Goal: Information Seeking & Learning: Understand process/instructions

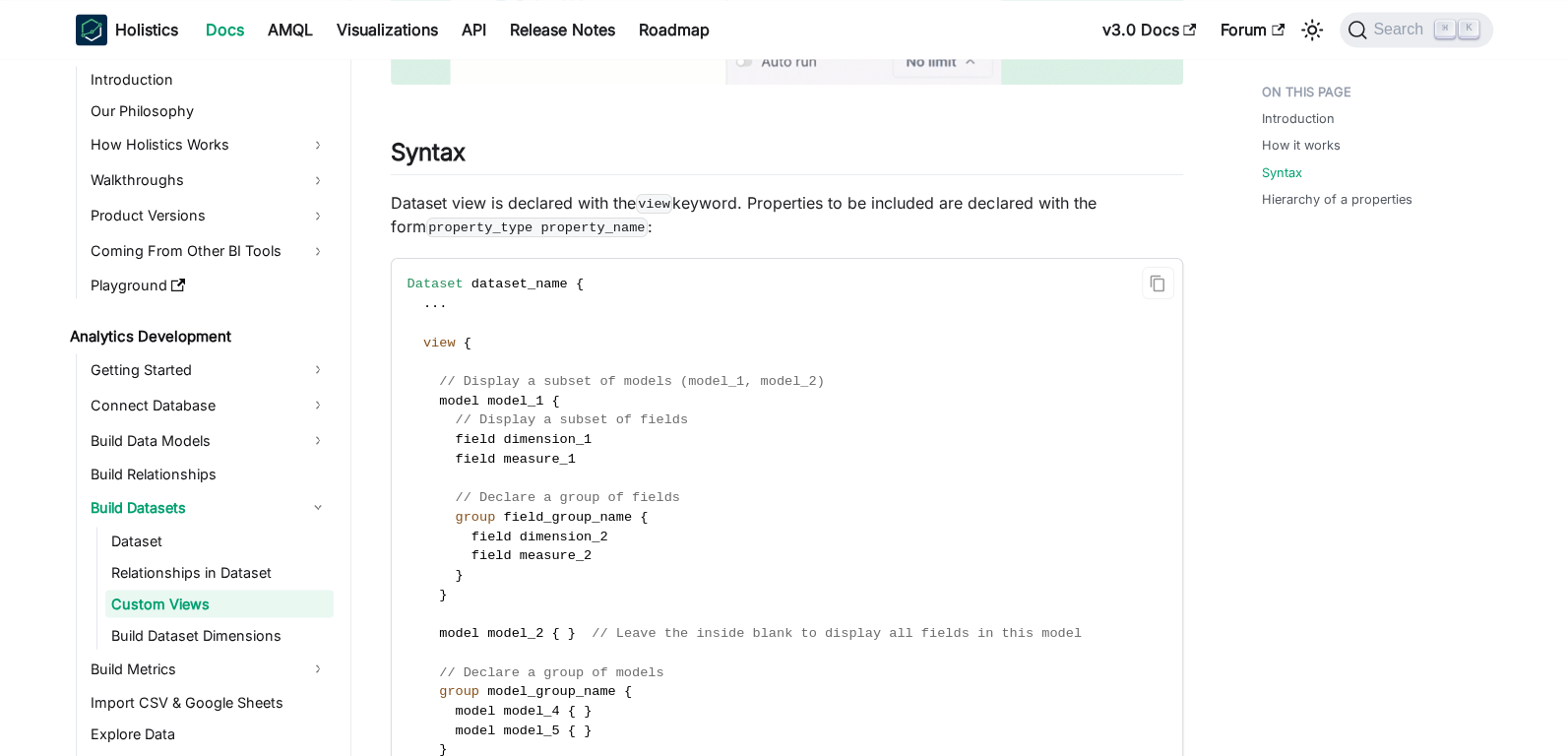
scroll to position [2636, 0]
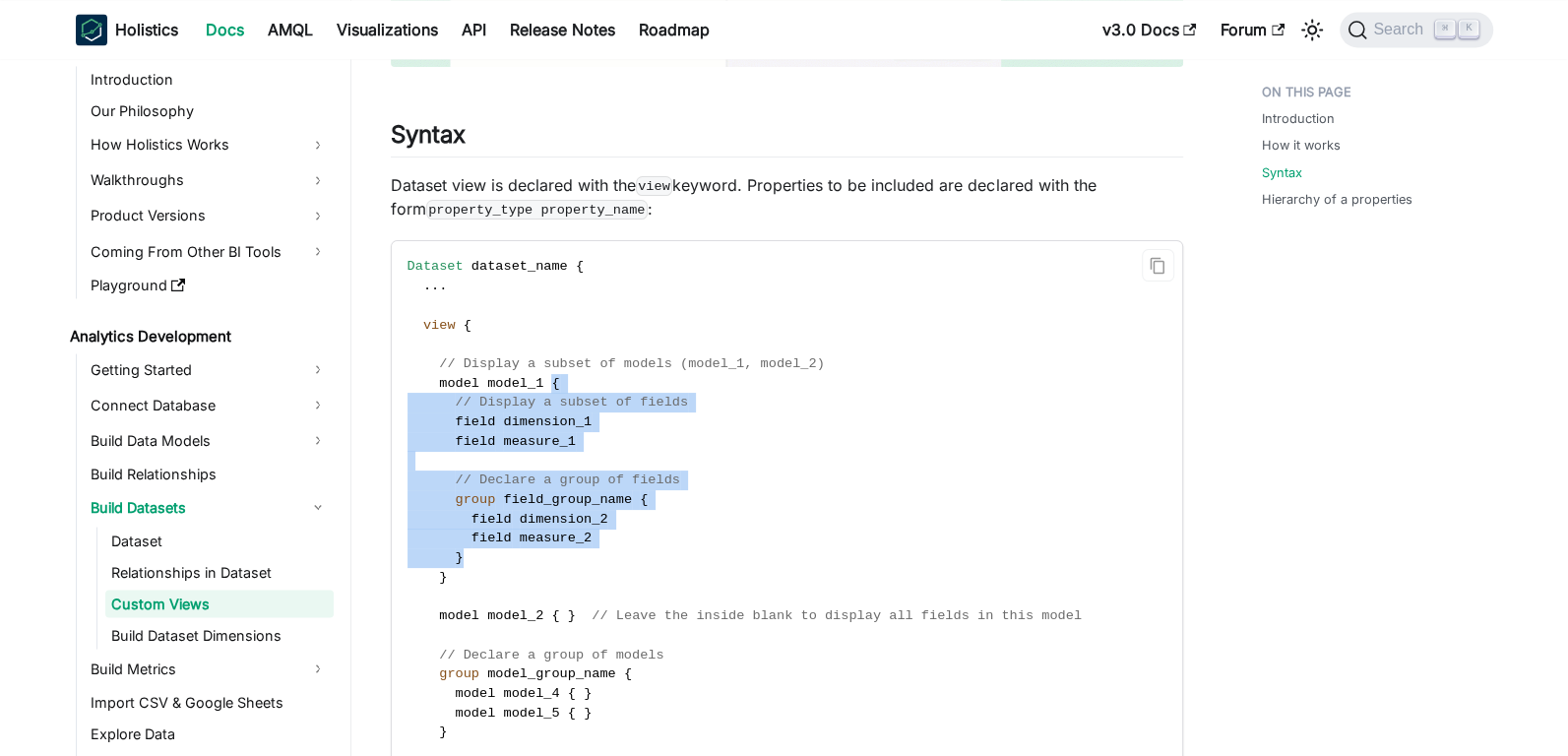
drag, startPoint x: 552, startPoint y: 410, endPoint x: 551, endPoint y: 553, distance: 143.0
click at [551, 553] on code "Dataset dataset_name { . . . view { // Display a subset of models (model_1, mod…" at bounding box center [786, 586] width 788 height 691
copy code "{ // Display a subset of fields field dimension_1 field measure_1 // Declare a …"
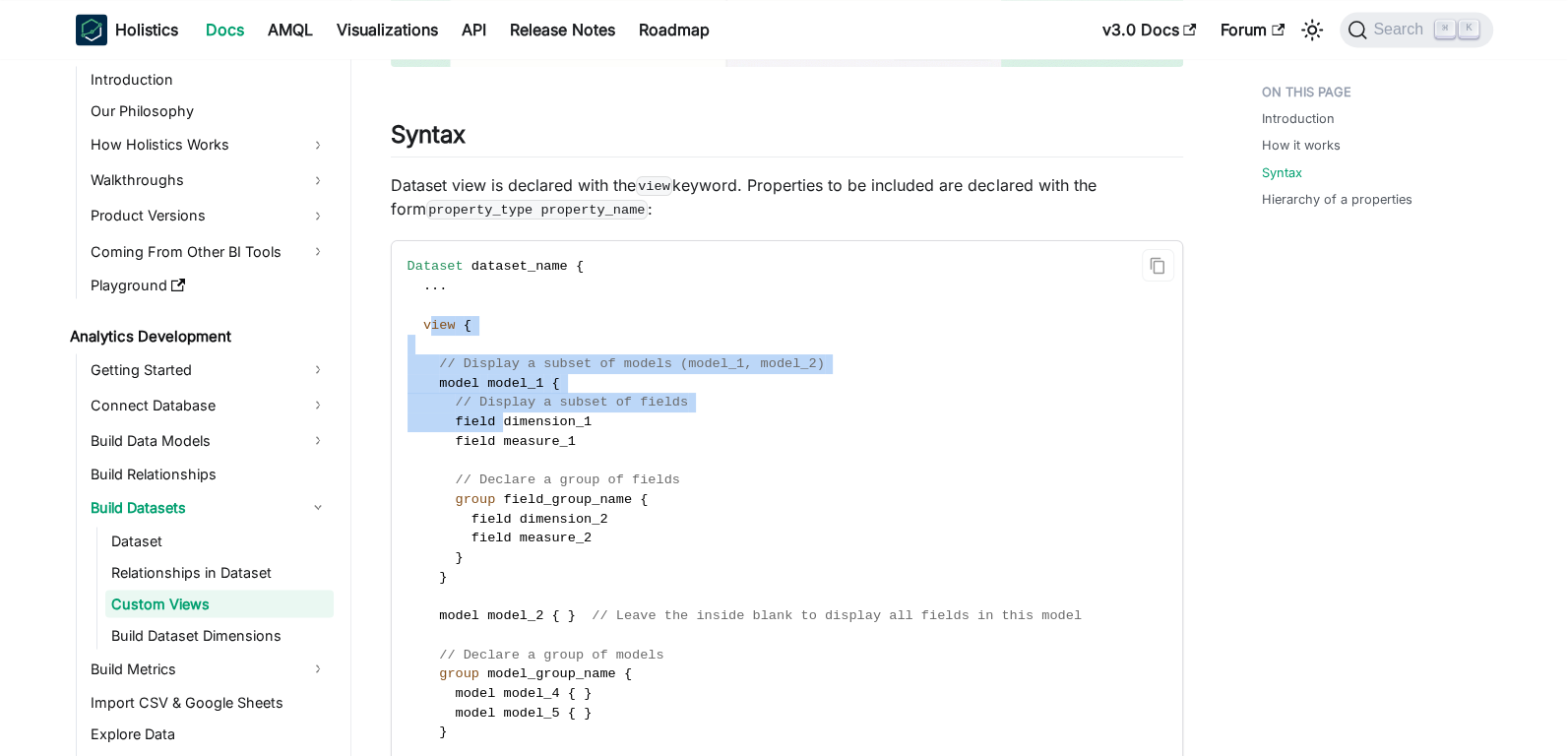
drag, startPoint x: 427, startPoint y: 324, endPoint x: 459, endPoint y: 341, distance: 36.2
click at [507, 414] on code "Dataset dataset_name { . . . view { // Display a subset of models (model_1, mod…" at bounding box center [786, 586] width 788 height 691
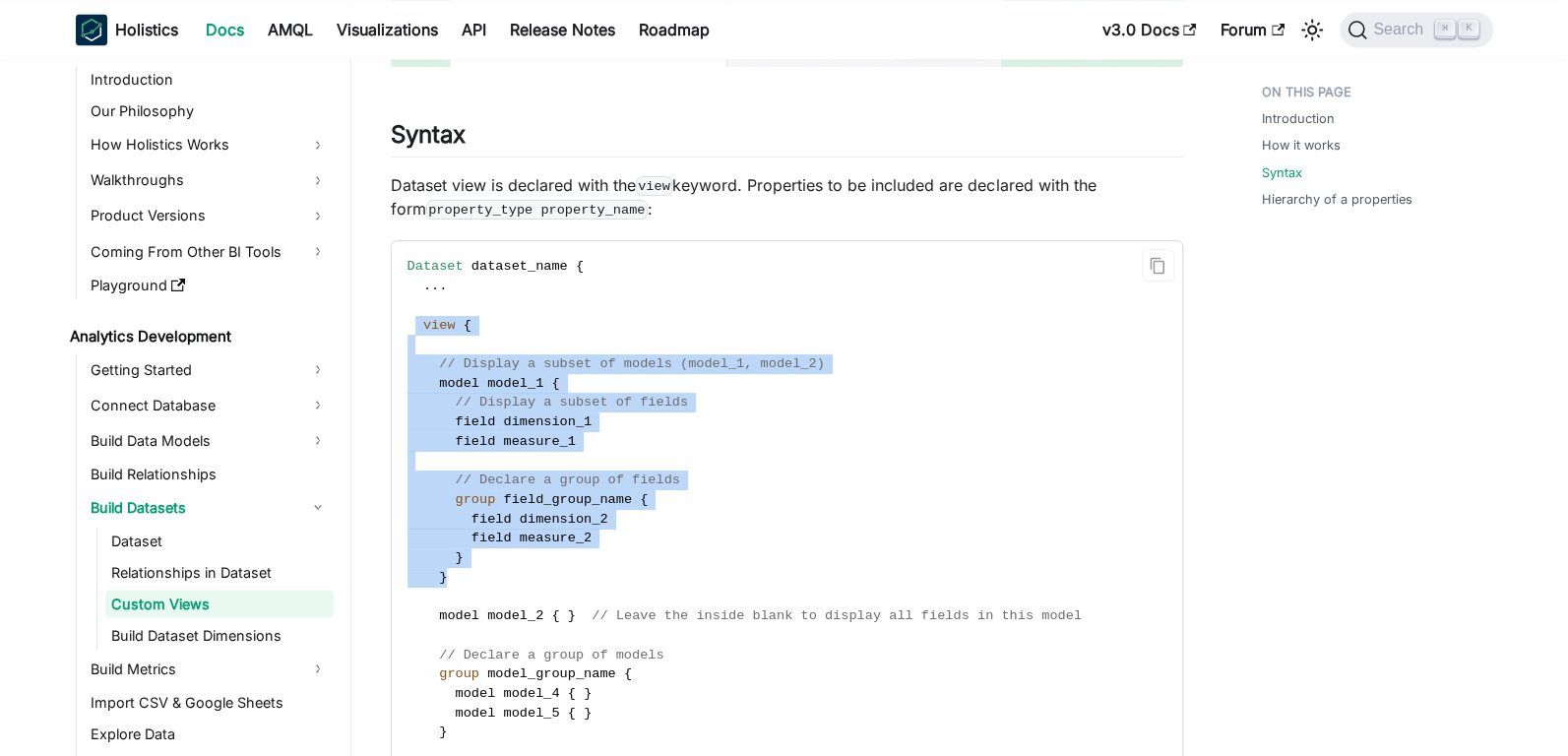
drag, startPoint x: 419, startPoint y: 324, endPoint x: 605, endPoint y: 576, distance: 313.2
click at [605, 576] on code "Dataset dataset_name { . . . view { // Display a subset of models (model_1, mod…" at bounding box center [786, 586] width 788 height 691
copy code "view { // Display a subset of models (model_1, model_2) model model_1 { // Disp…"
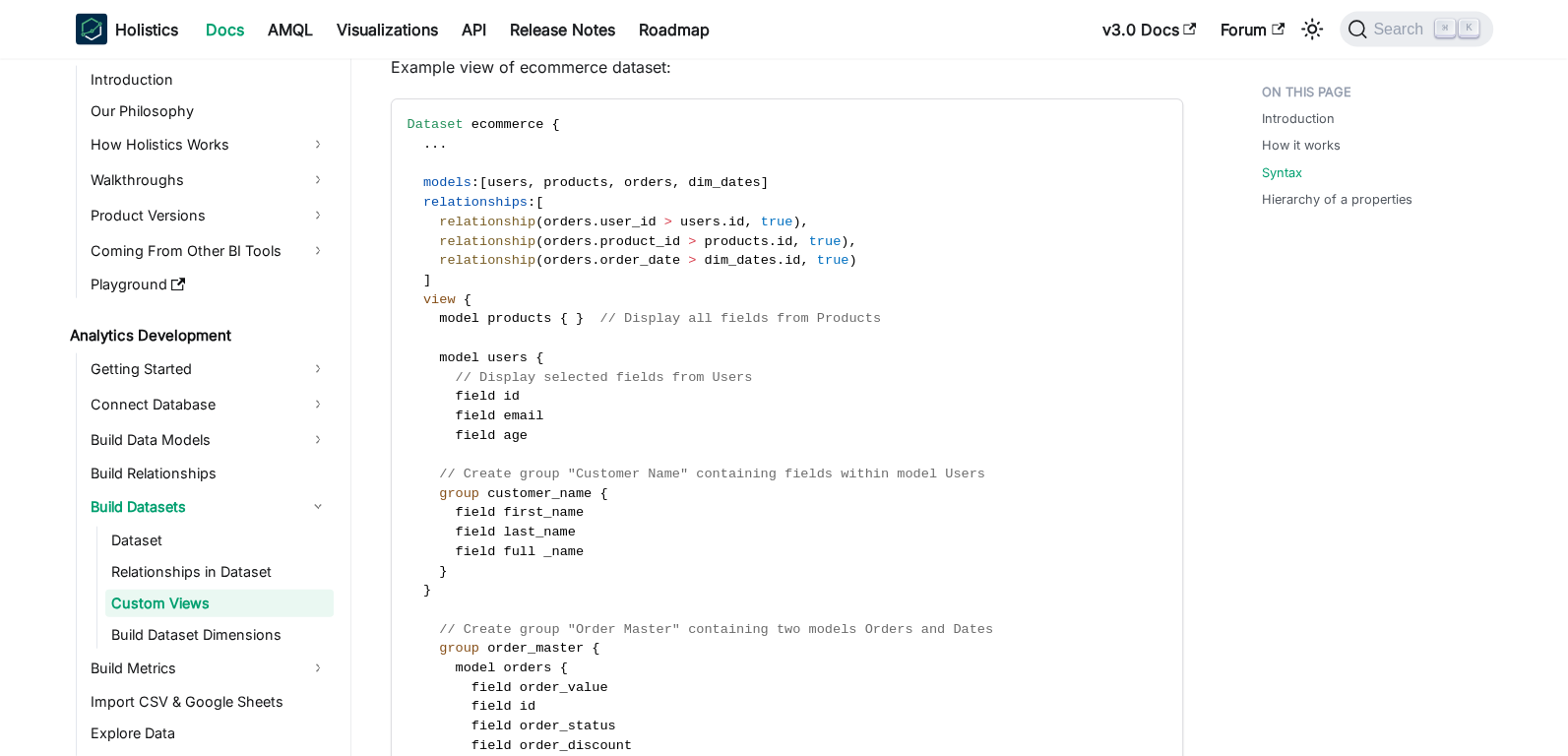
scroll to position [3535, 0]
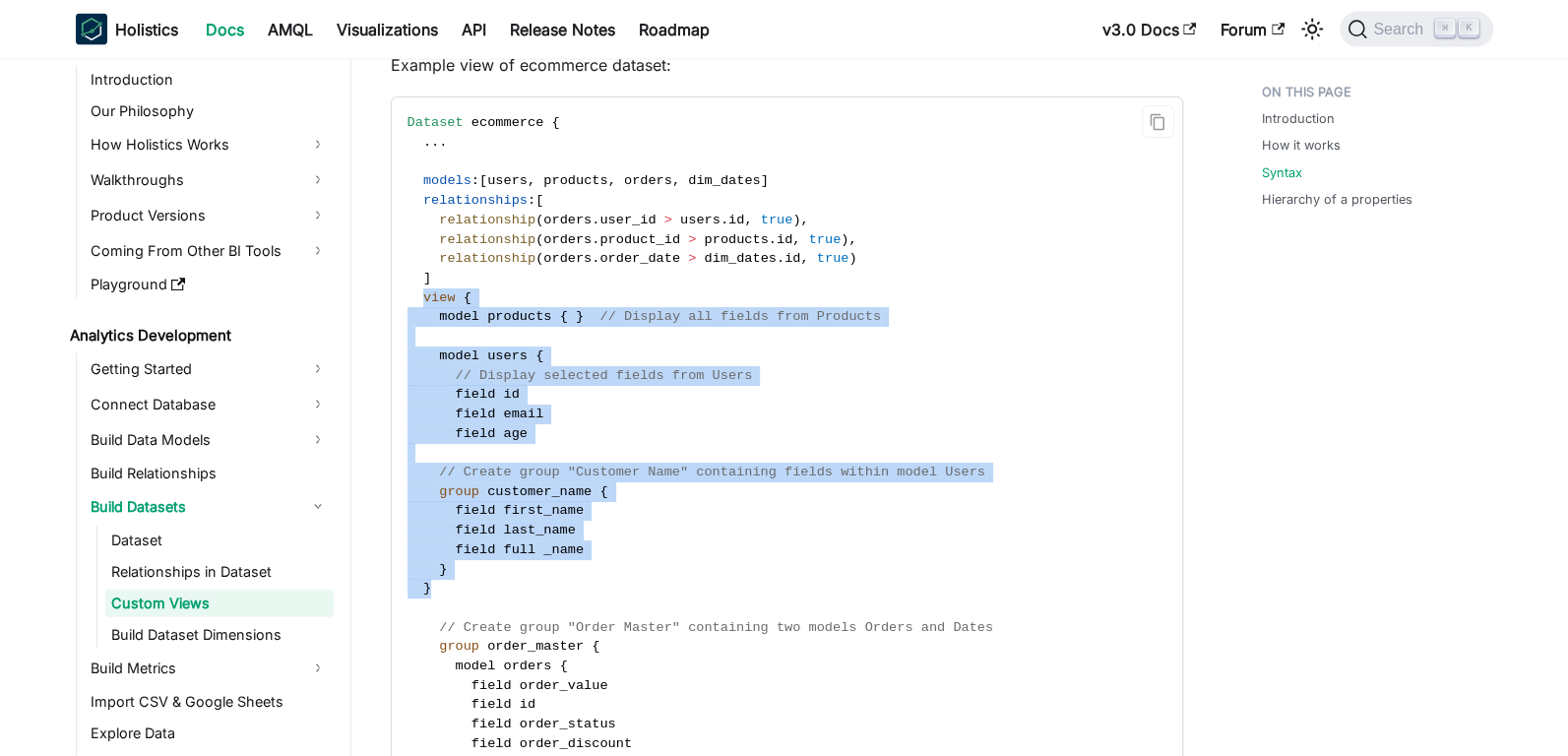
drag, startPoint x: 426, startPoint y: 295, endPoint x: 466, endPoint y: 590, distance: 297.7
click at [466, 590] on code "Dataset ecommerce { . . . models : [ users , products , orders , dim_dates ] re…" at bounding box center [786, 549] width 788 height 904
copy code "view { model products { } // Display all fields from Products model users { // …"
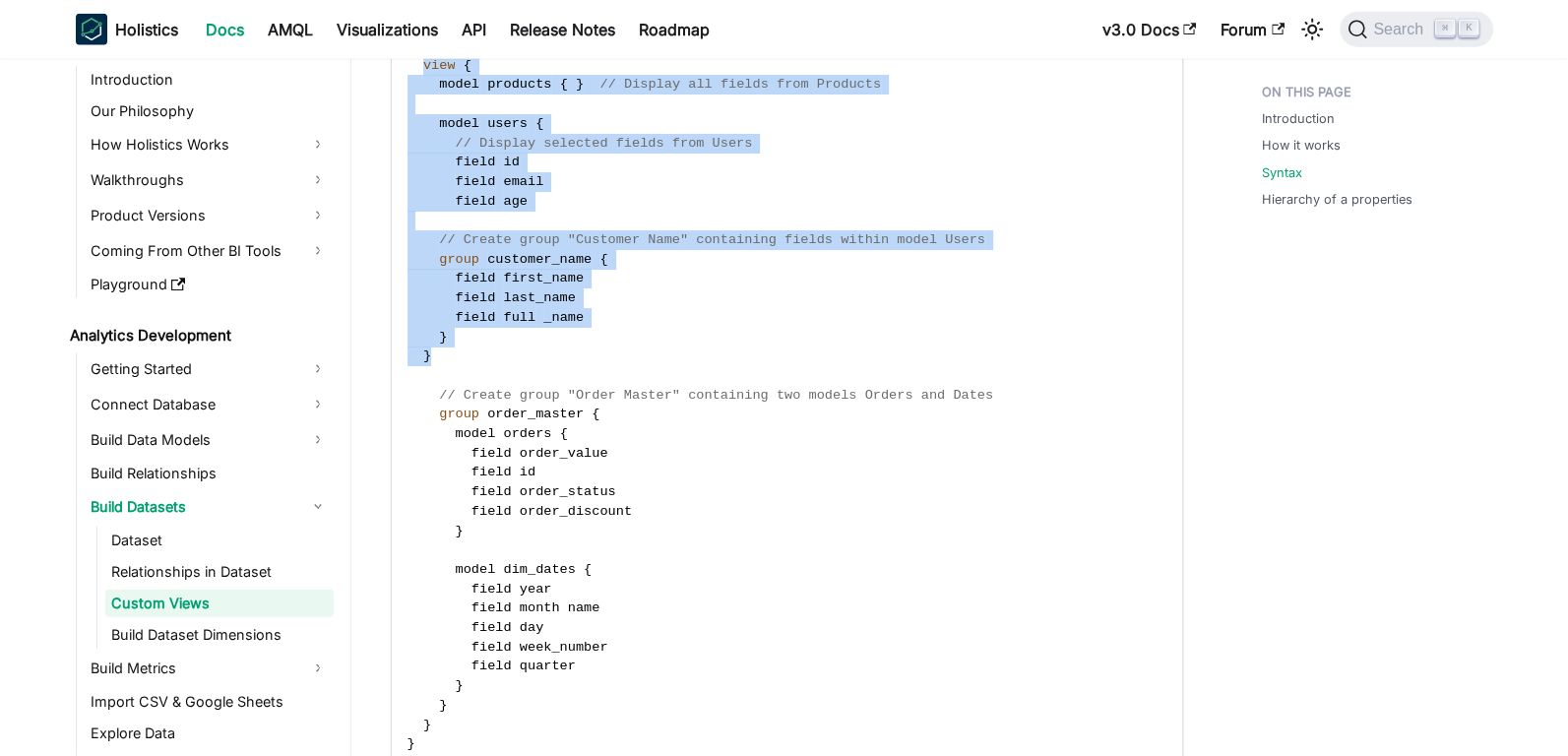
scroll to position [3804, 0]
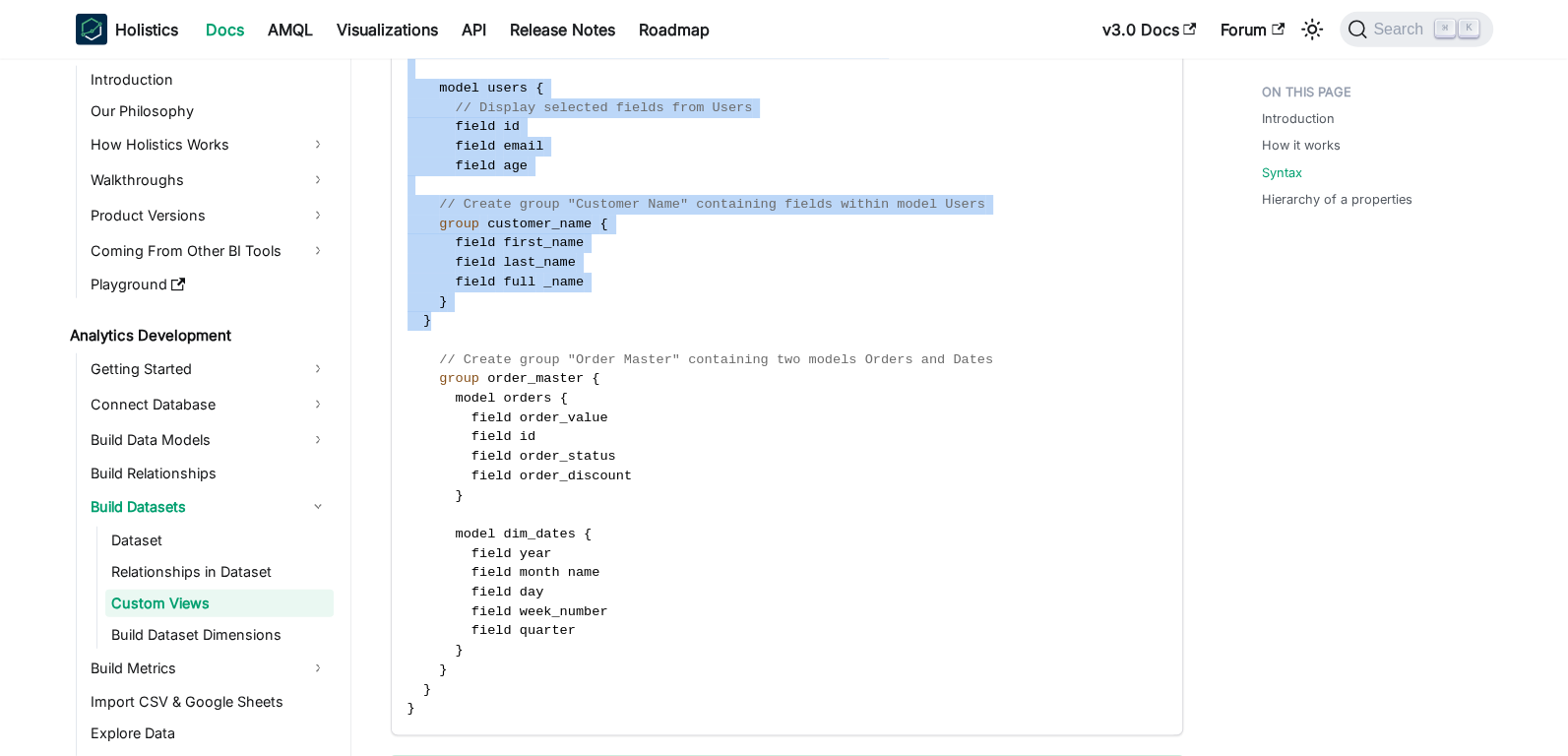
copy code "view { model products { } // Display all fields from Products model users { // …"
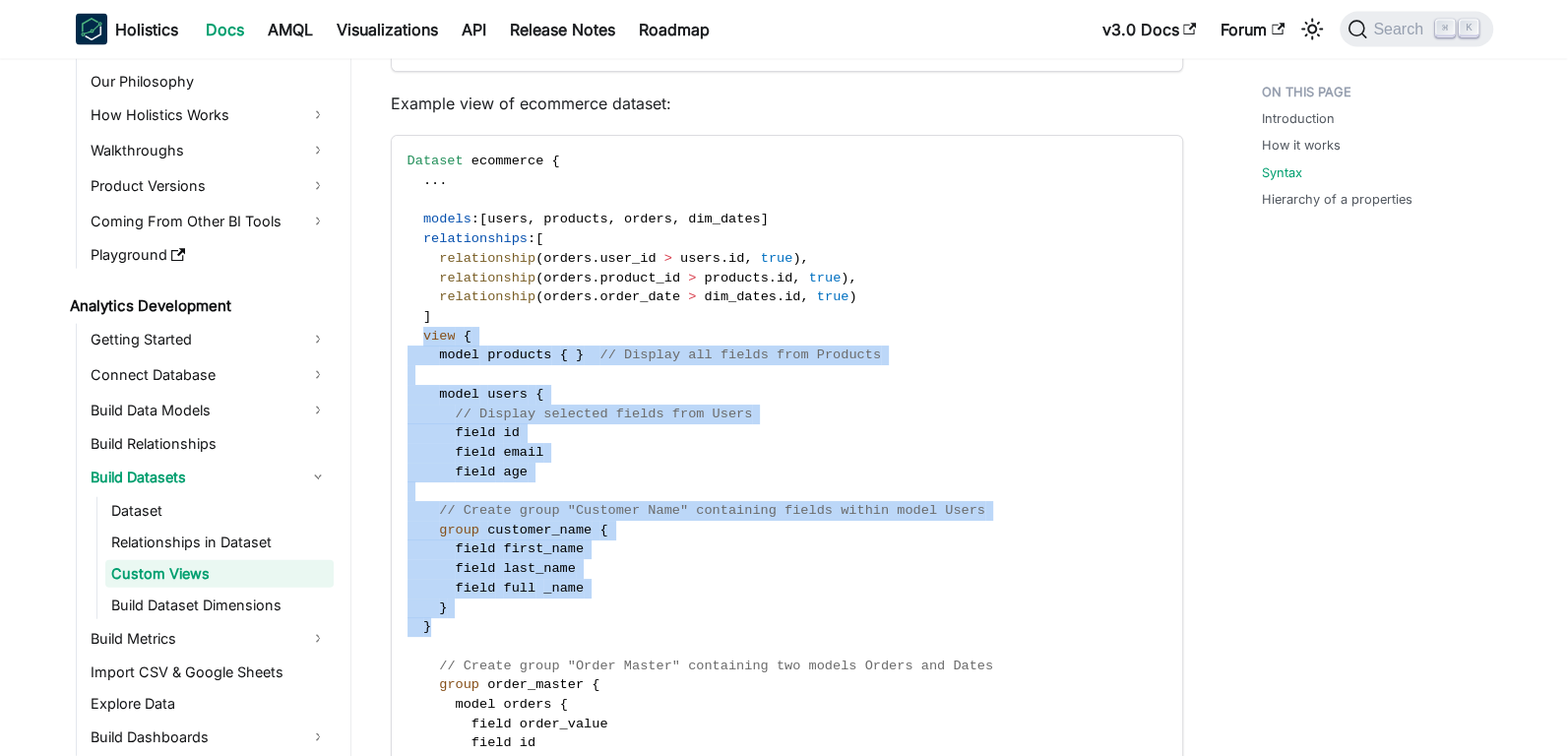
scroll to position [3508, 0]
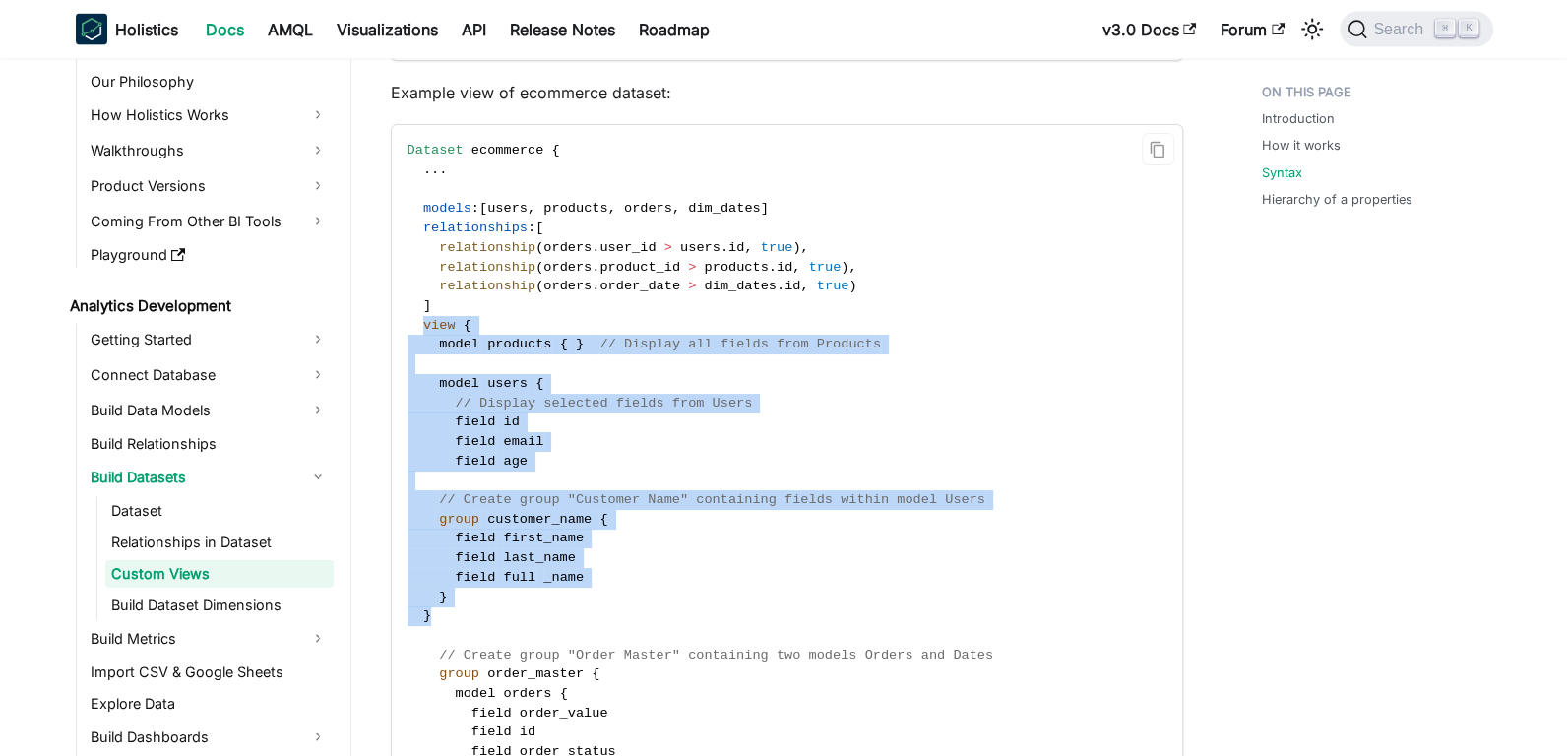
click at [535, 358] on code "Dataset ecommerce { . . . models : [ users , products , orders , dim_dates ] re…" at bounding box center [786, 577] width 788 height 904
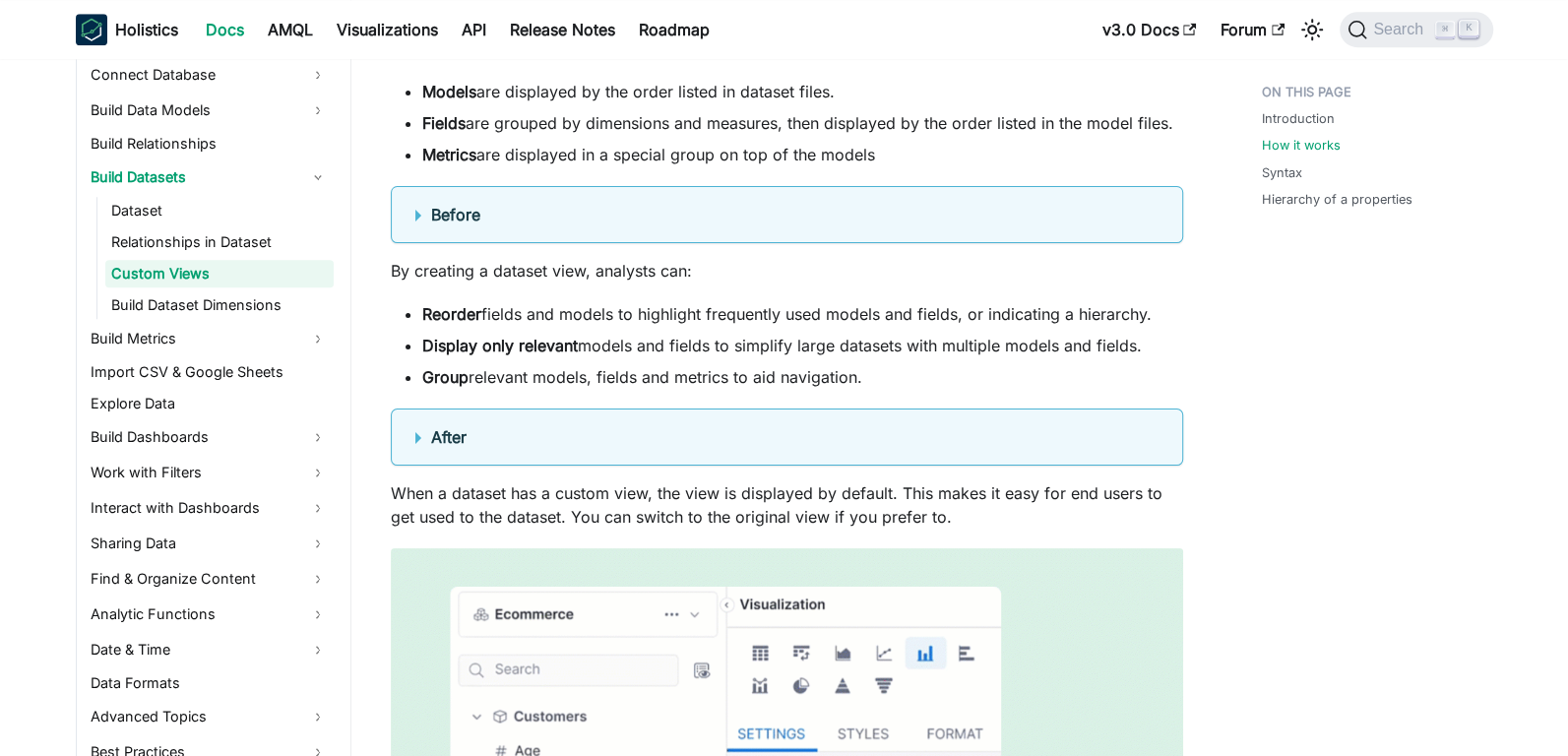
scroll to position [1365, 0]
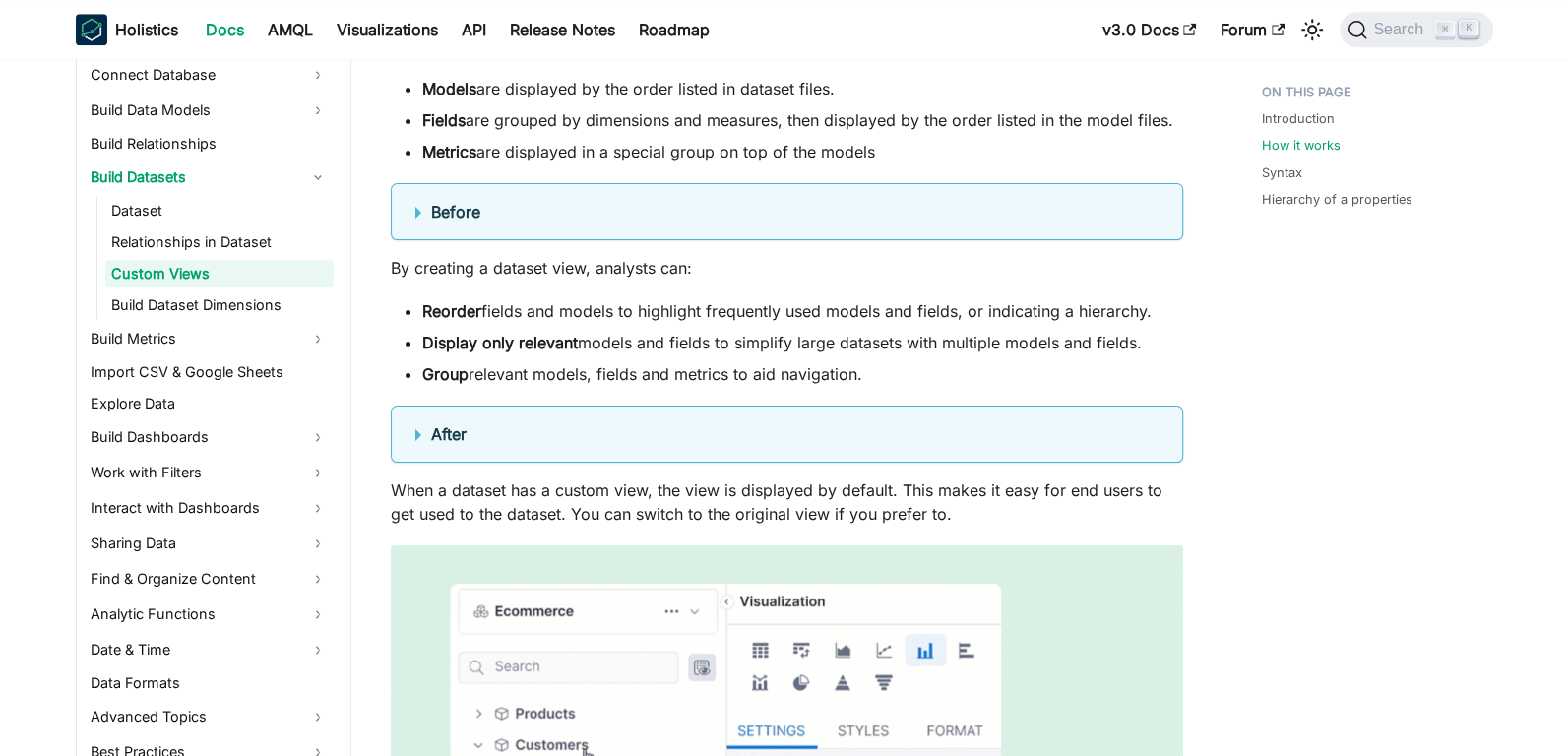
click at [451, 425] on b "After" at bounding box center [449, 434] width 36 height 20
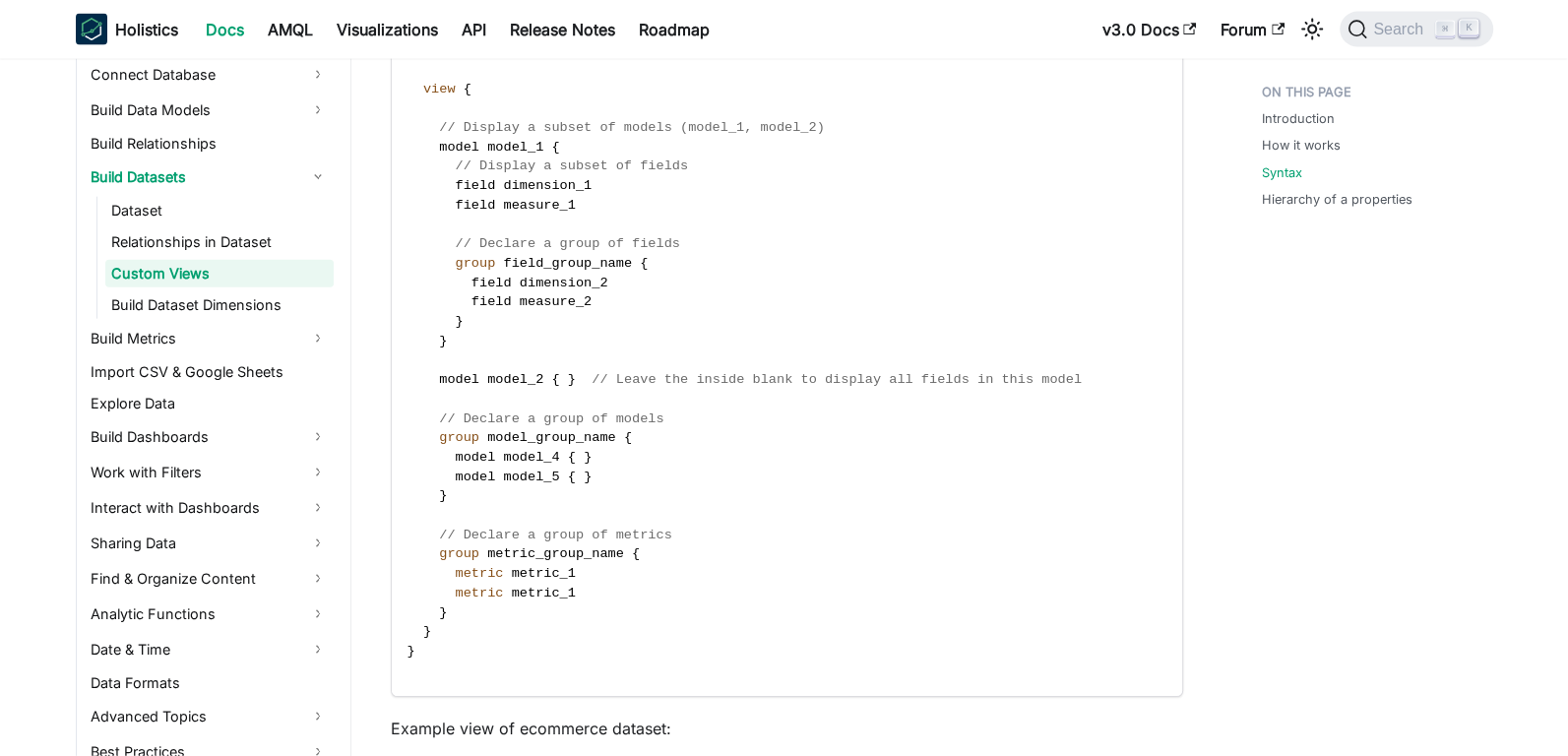
scroll to position [3485, 0]
click at [191, 241] on link "Relationships in Dataset" at bounding box center [220, 243] width 229 height 28
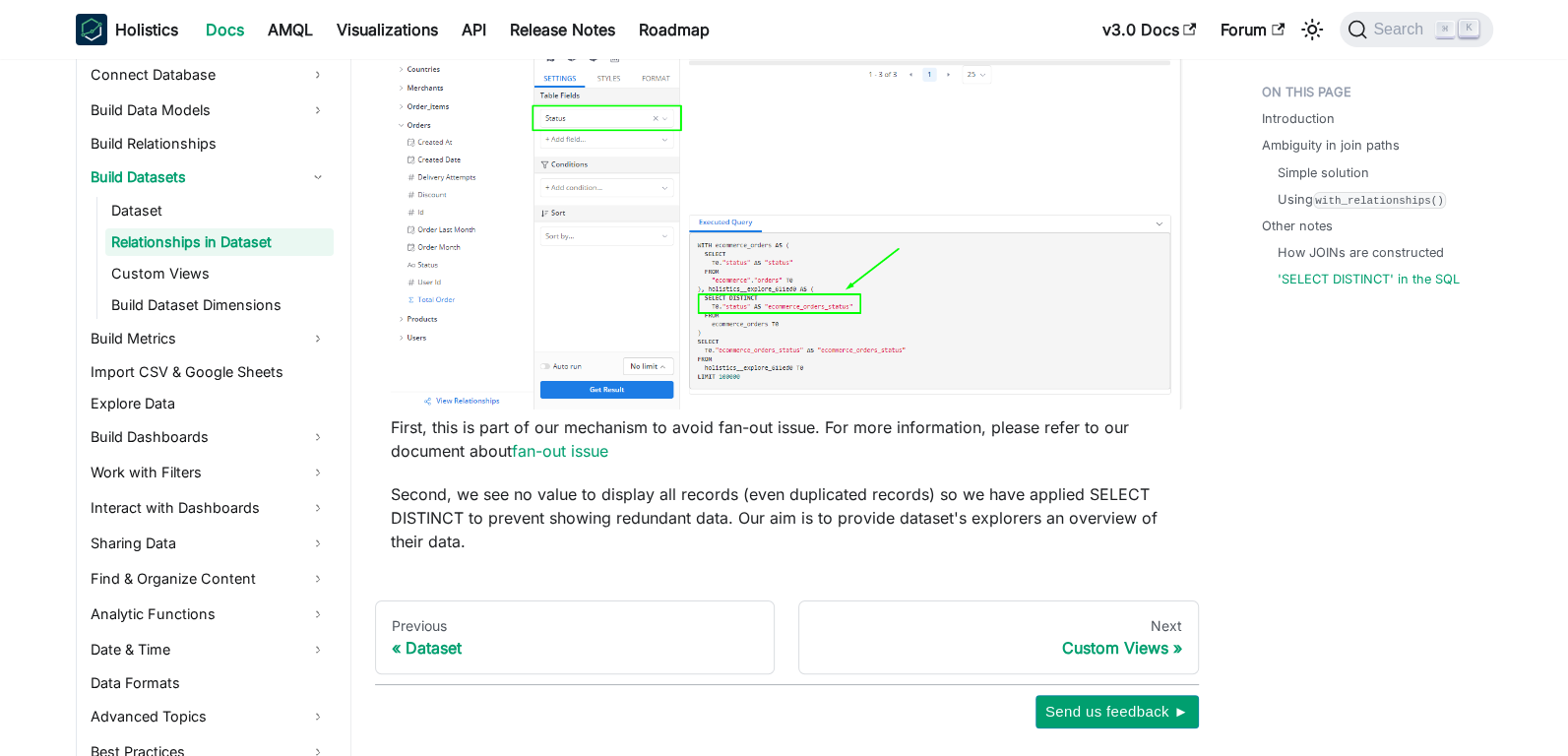
scroll to position [5932, 0]
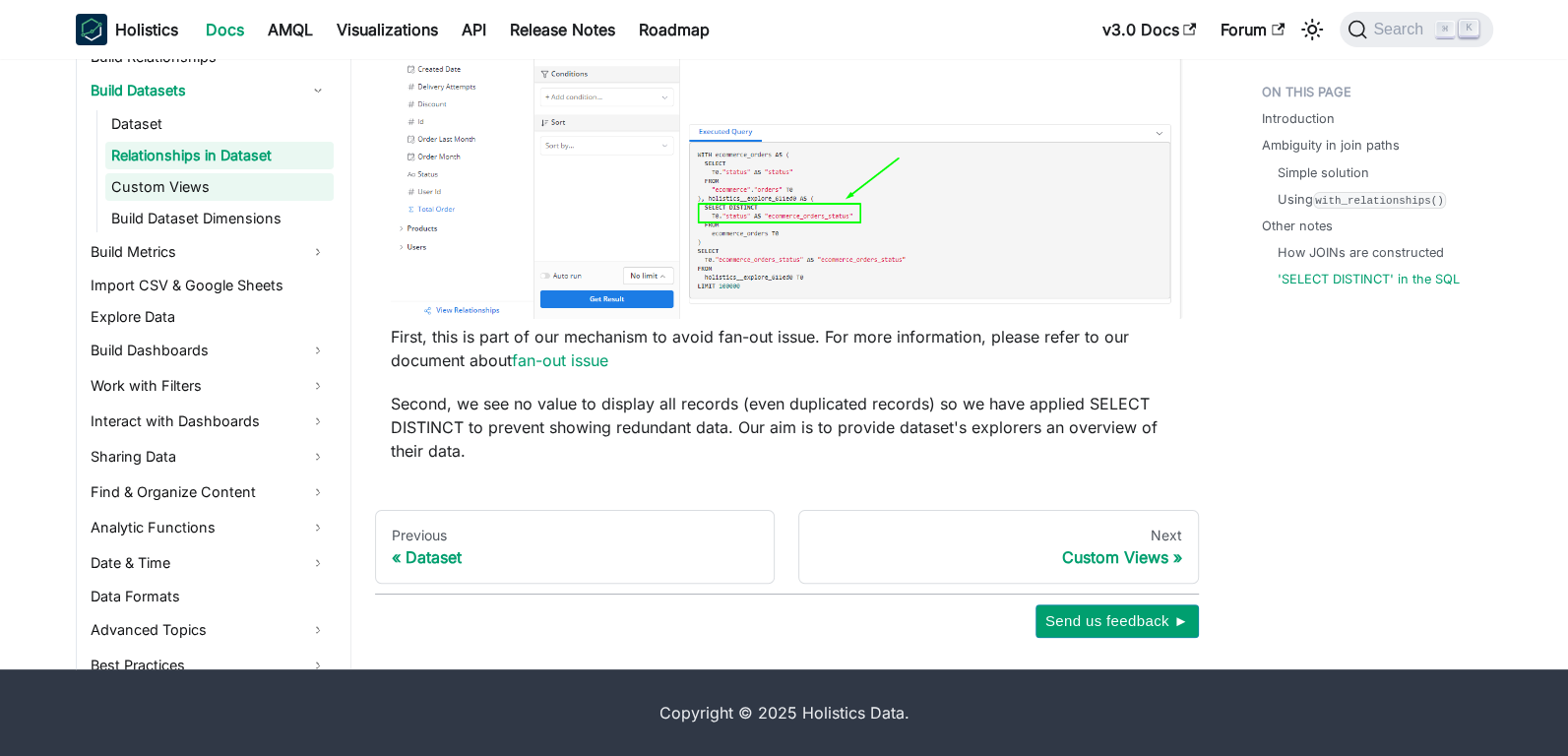
click at [144, 185] on link "Custom Views" at bounding box center [220, 187] width 229 height 28
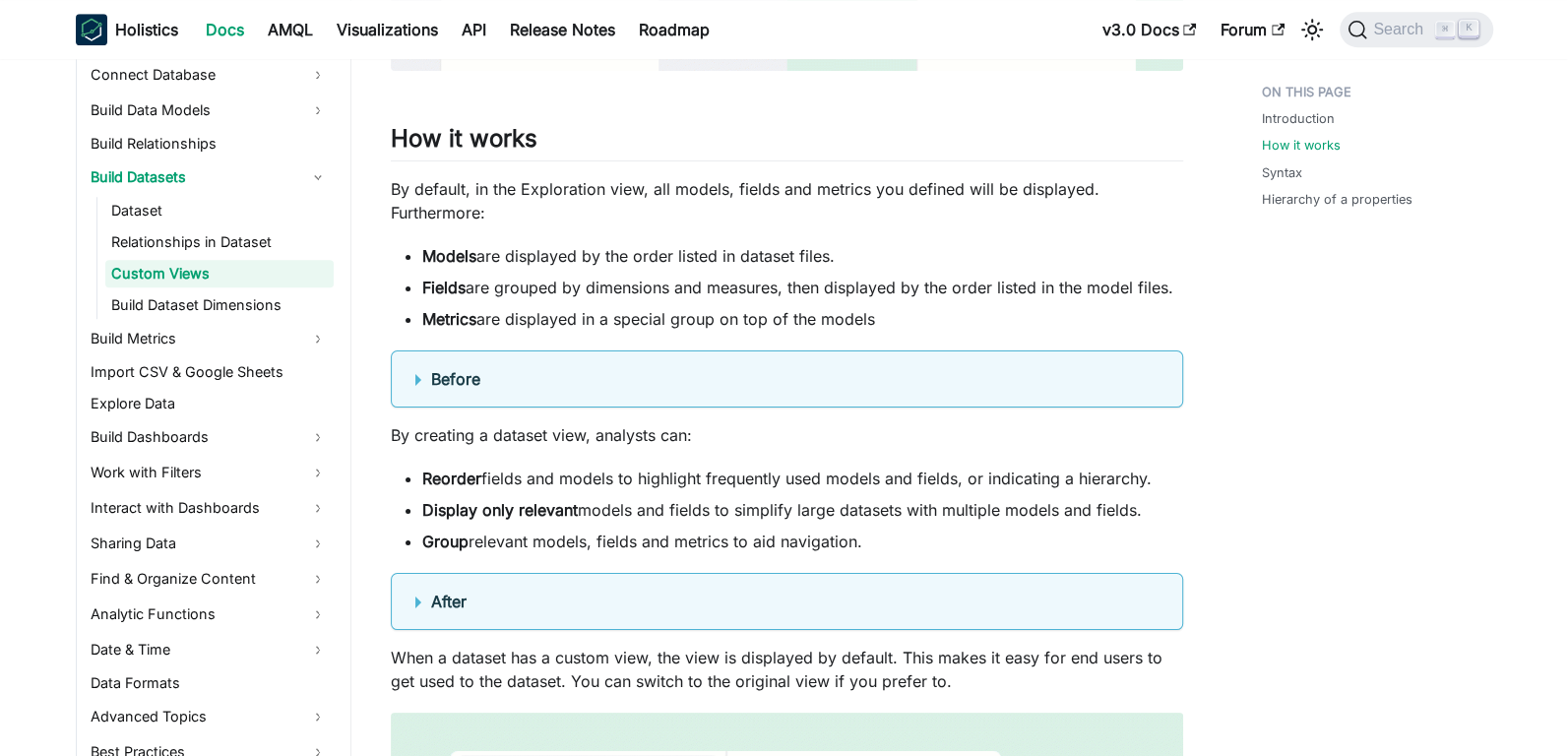
scroll to position [1208, 0]
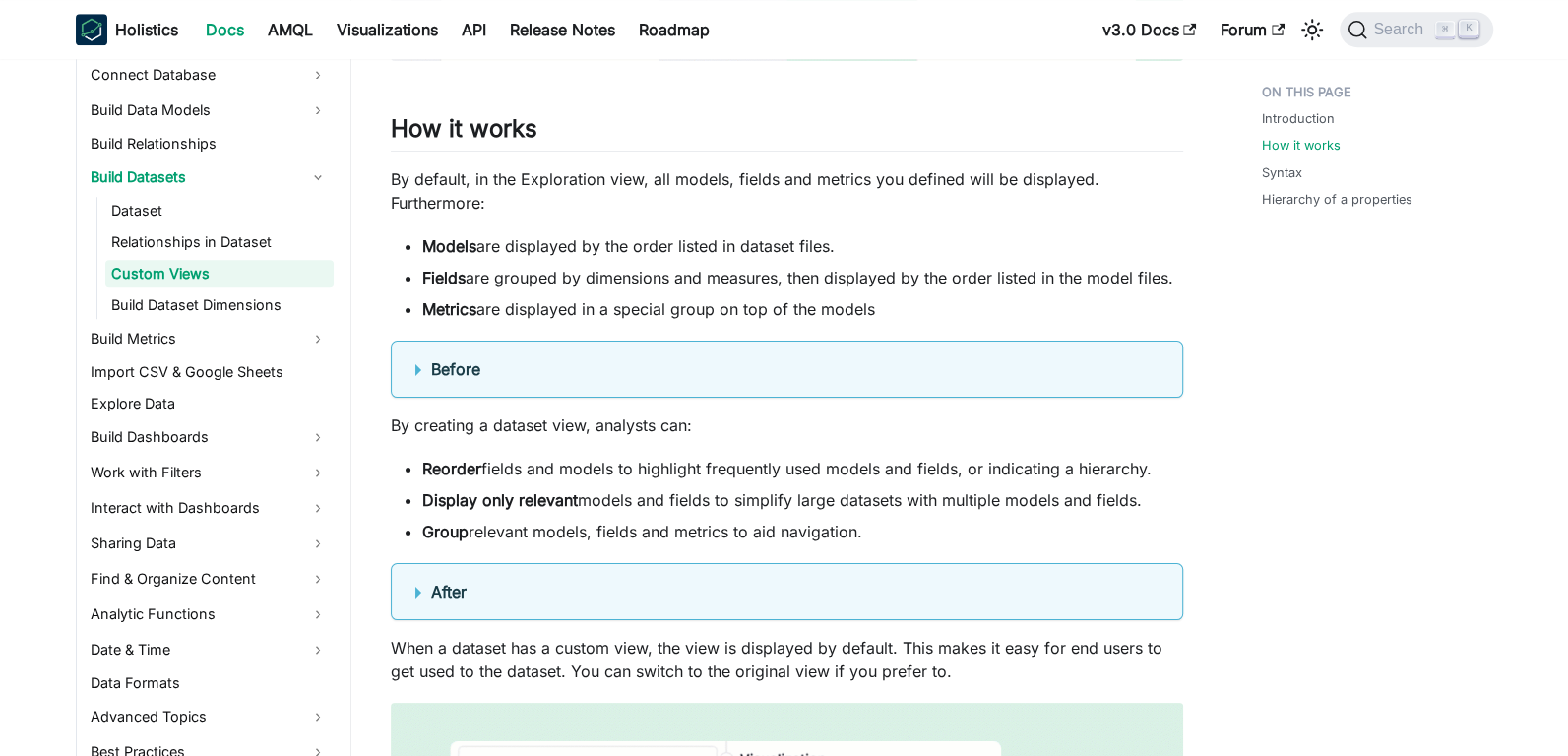
click at [411, 371] on details "Before" at bounding box center [787, 368] width 793 height 57
click at [421, 365] on summary "Before" at bounding box center [787, 369] width 743 height 24
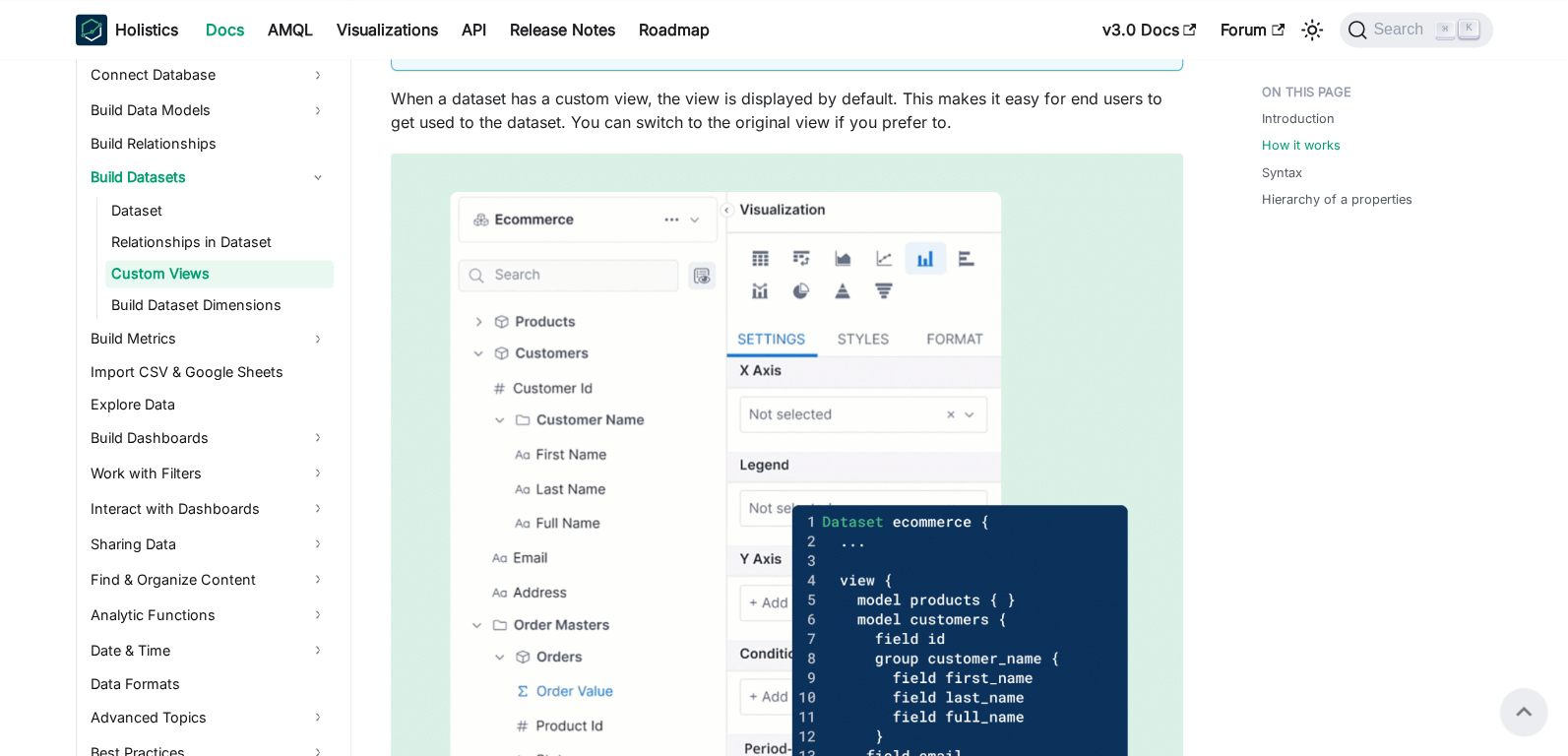
scroll to position [2307, 0]
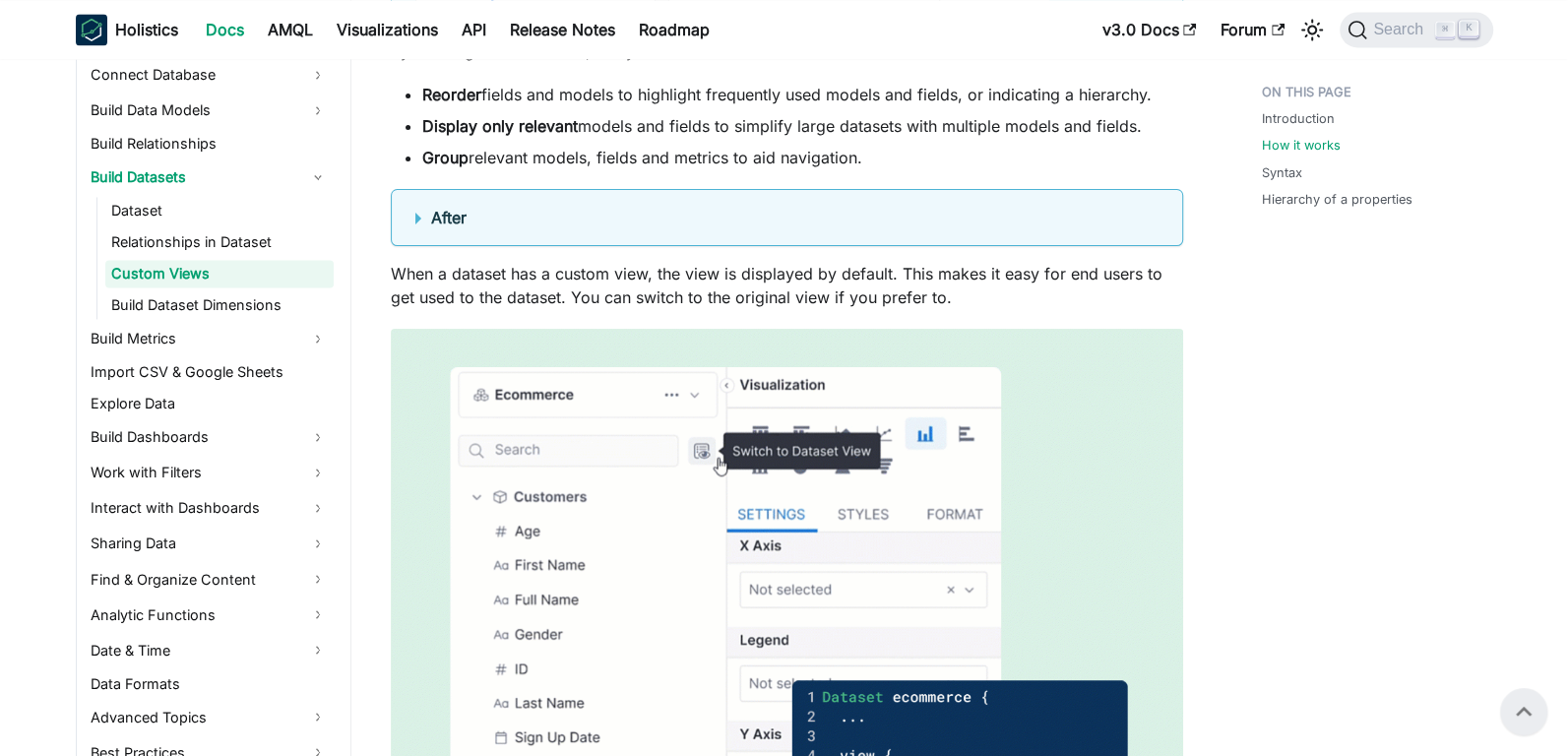
click at [452, 197] on details "After" at bounding box center [787, 217] width 793 height 57
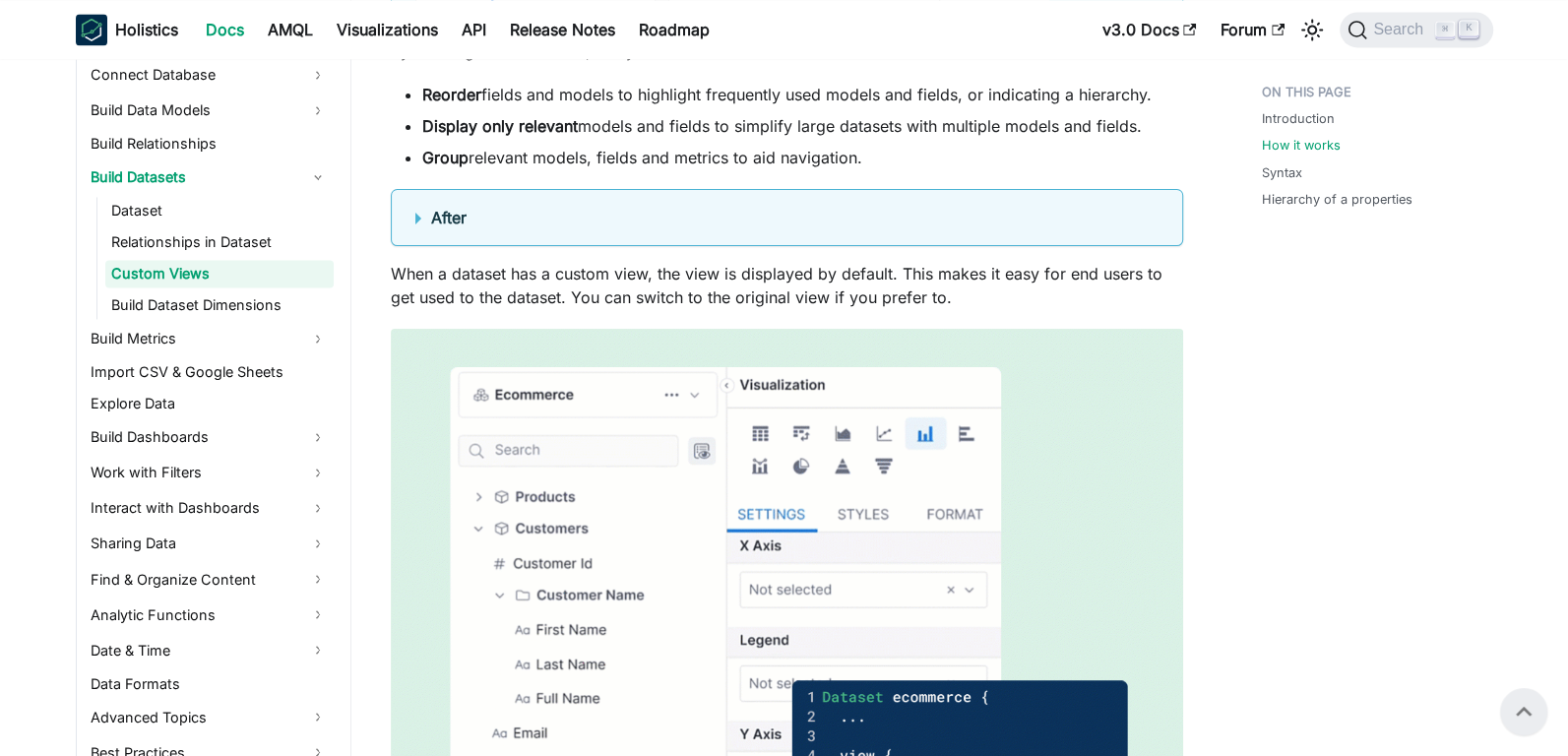
click at [447, 214] on b "After" at bounding box center [449, 218] width 36 height 20
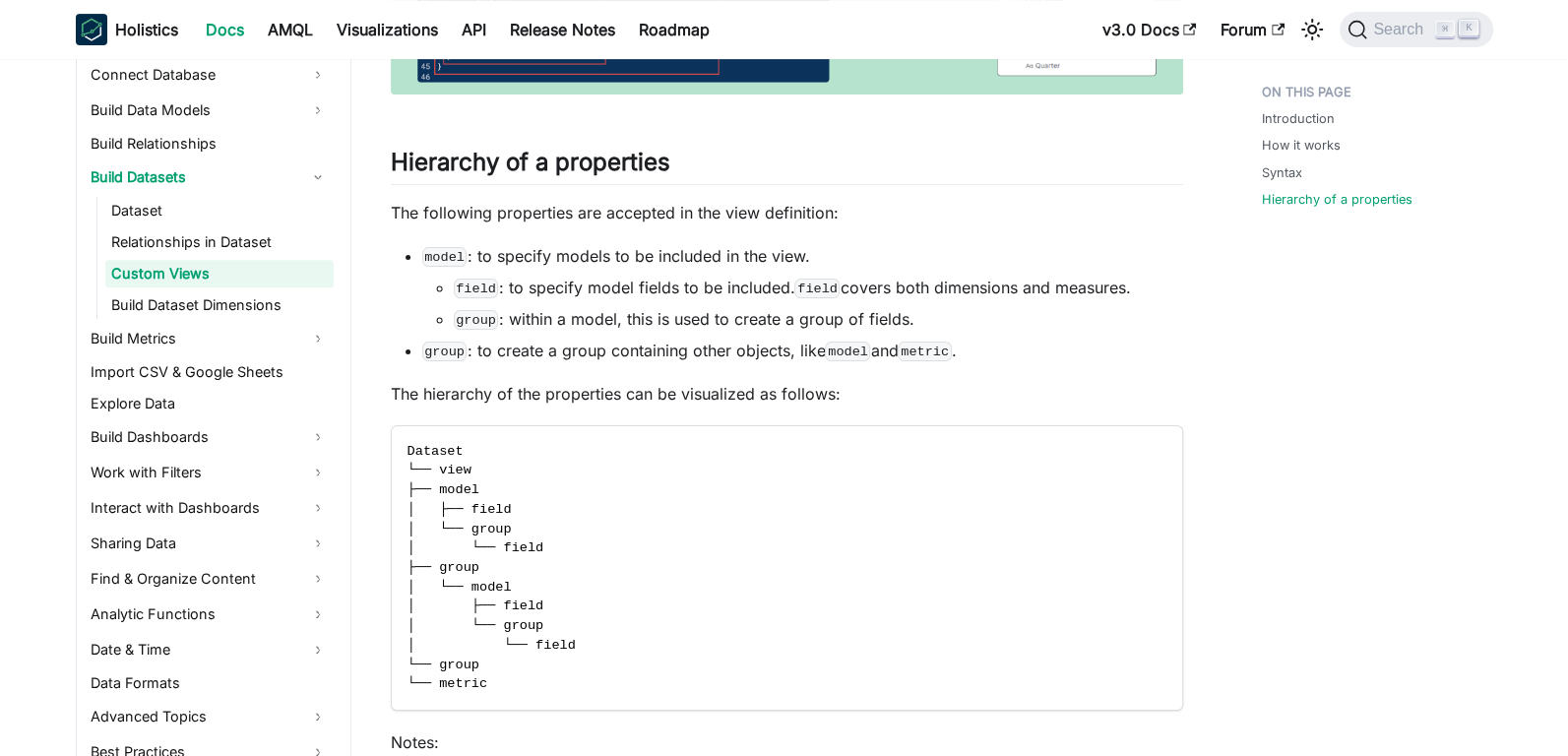
scroll to position [6319, 0]
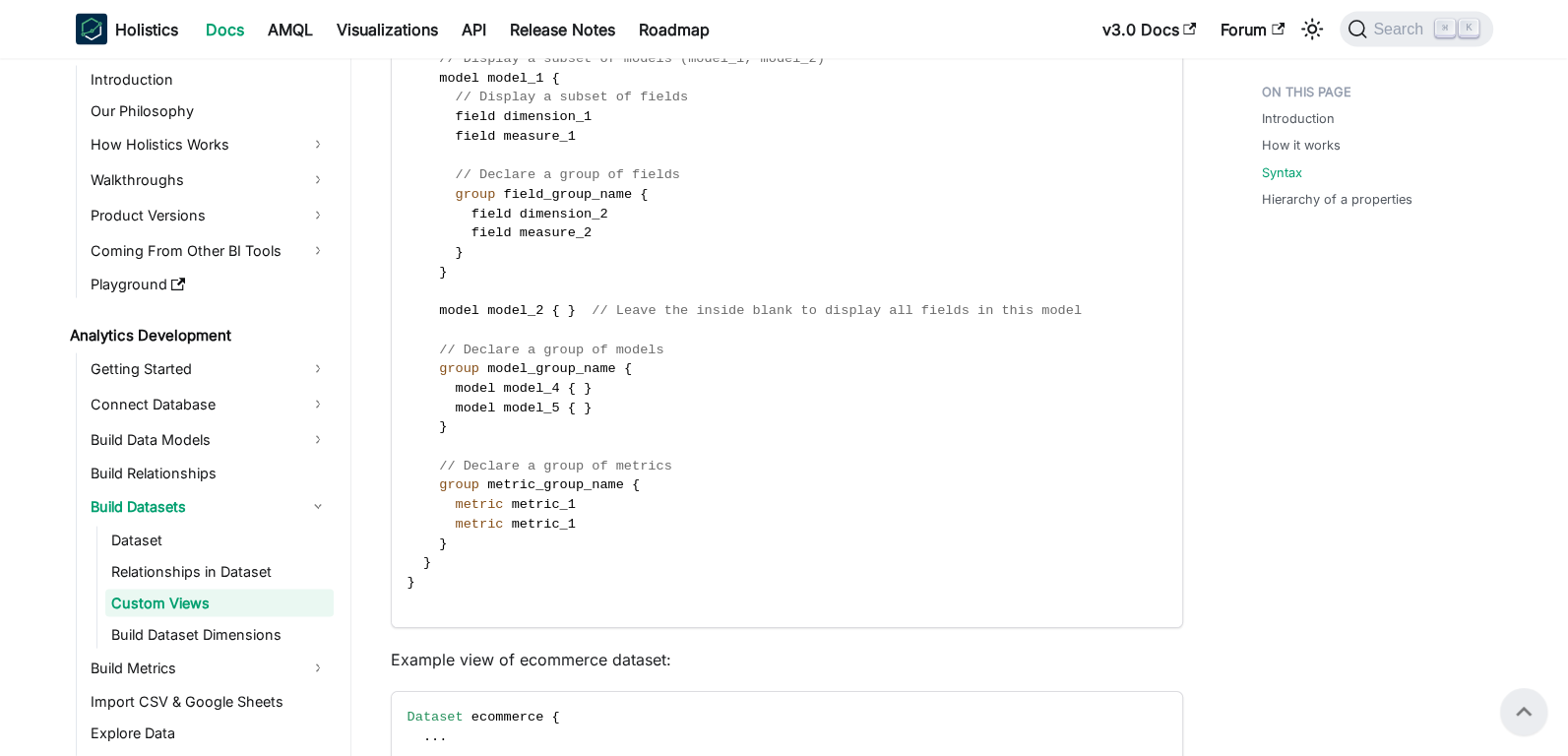
scroll to position [2936, 0]
click at [583, 491] on span "metric_group_name" at bounding box center [556, 489] width 137 height 15
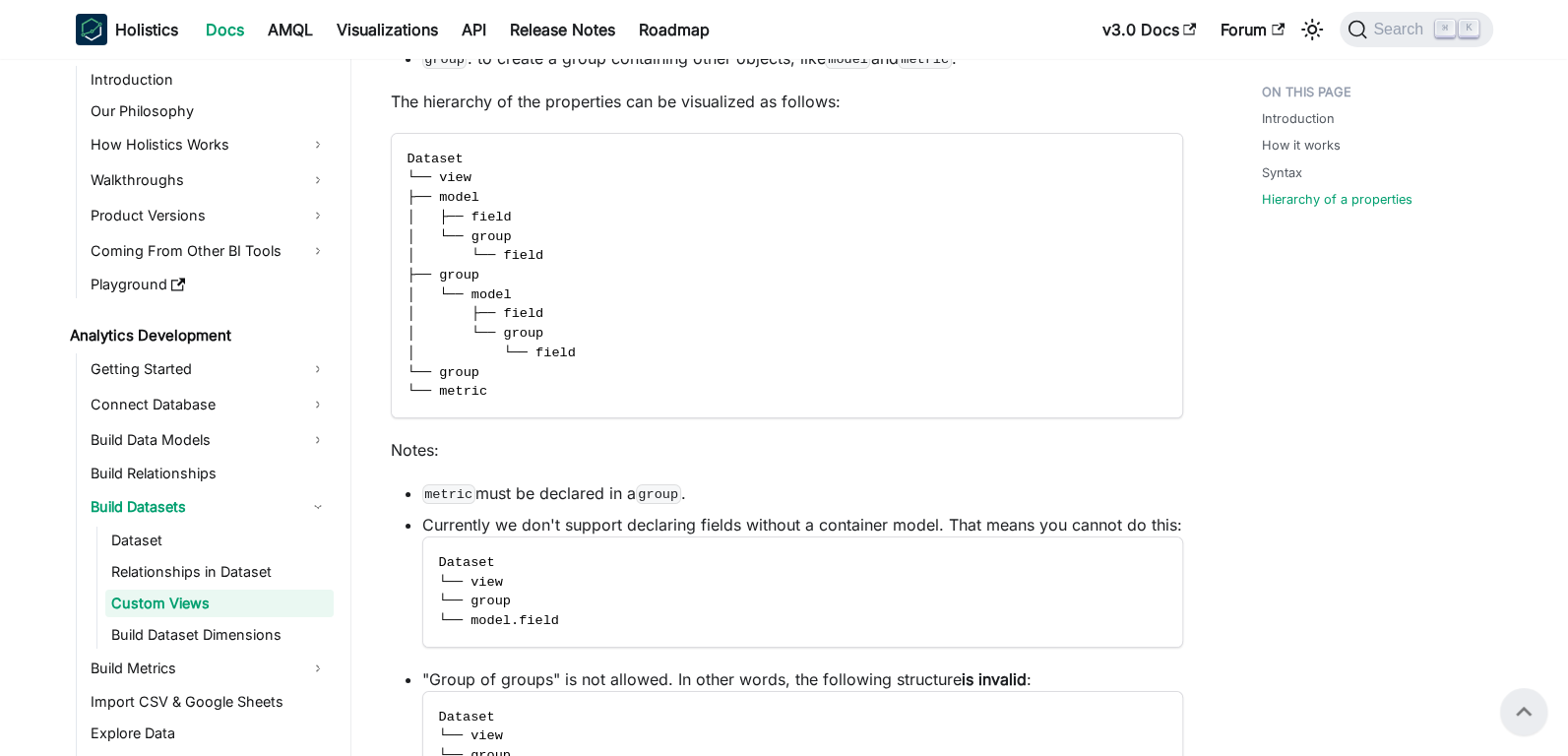
scroll to position [5268, 0]
drag, startPoint x: 402, startPoint y: 141, endPoint x: 445, endPoint y: 145, distance: 43.2
click at [445, 145] on code "Dataset └── view ├── model │ ├── field │ └── group │ └── field ├── group │ └── …" at bounding box center [786, 277] width 788 height 284
click at [1161, 152] on icon "Copy code to clipboard" at bounding box center [1158, 158] width 18 height 18
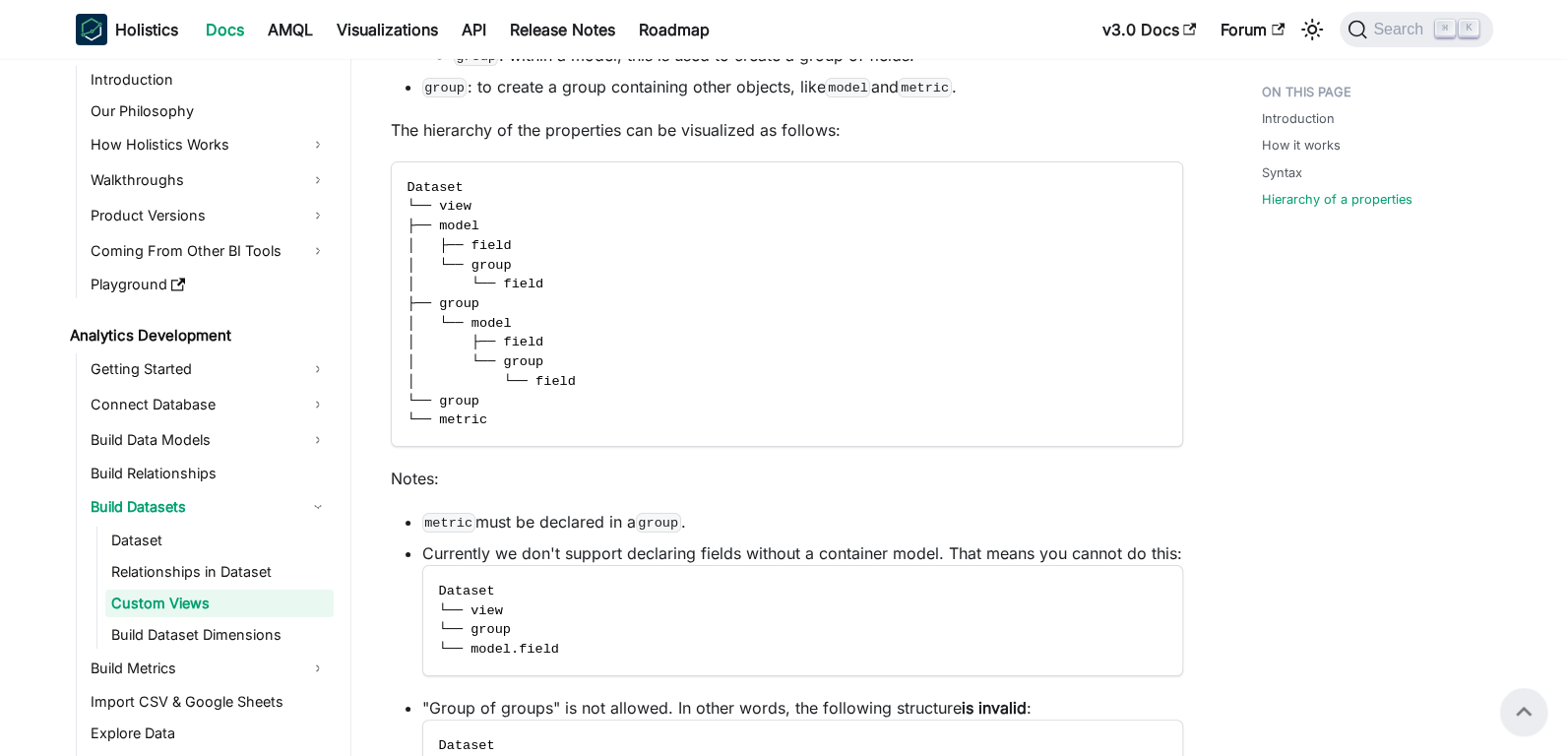
scroll to position [5225, 0]
